Goal: Task Accomplishment & Management: Manage account settings

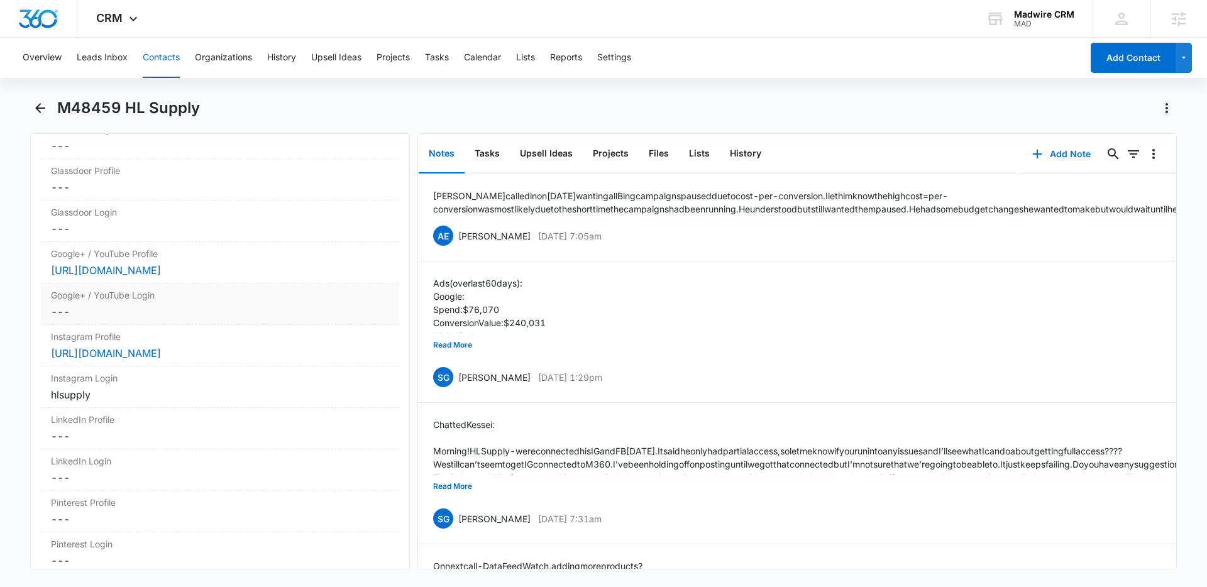
scroll to position [6667, 0]
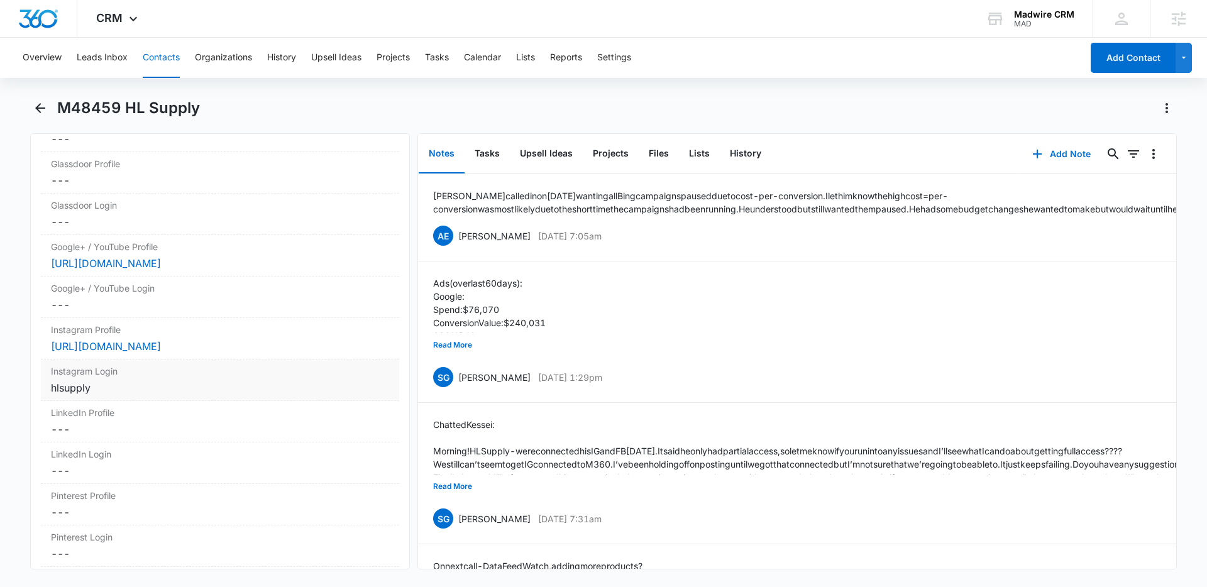
click at [204, 395] on div "hlsupply" at bounding box center [220, 387] width 338 height 15
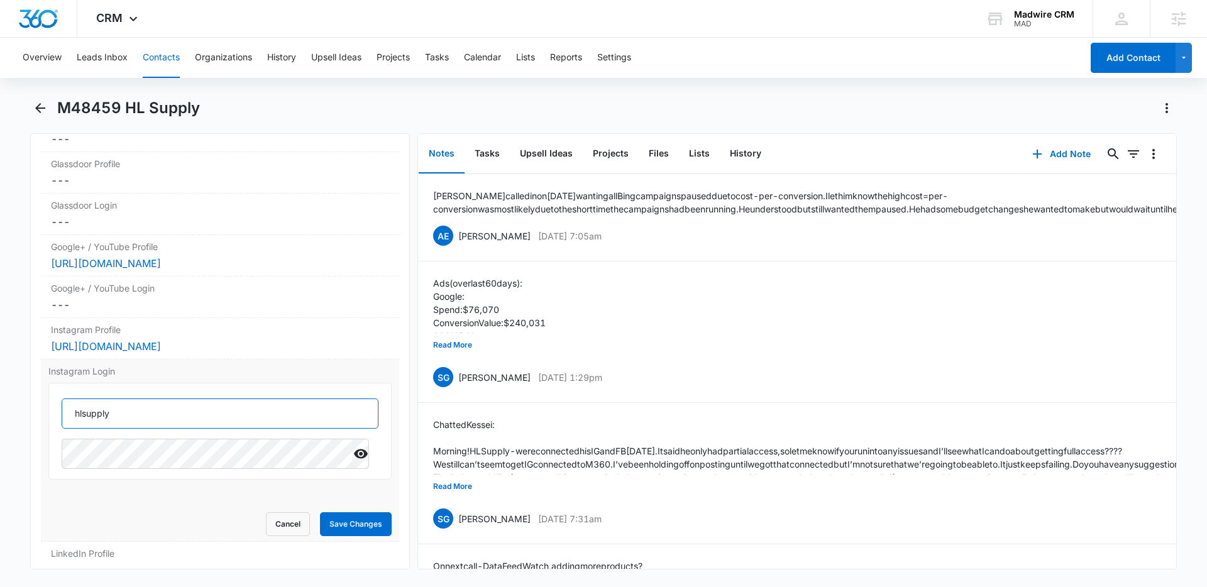
drag, startPoint x: 129, startPoint y: 445, endPoint x: 69, endPoint y: 446, distance: 59.7
click at [69, 429] on input "hlsupply" at bounding box center [220, 414] width 317 height 30
click at [354, 459] on icon "Show" at bounding box center [361, 454] width 14 height 9
